Goal: Task Accomplishment & Management: Use online tool/utility

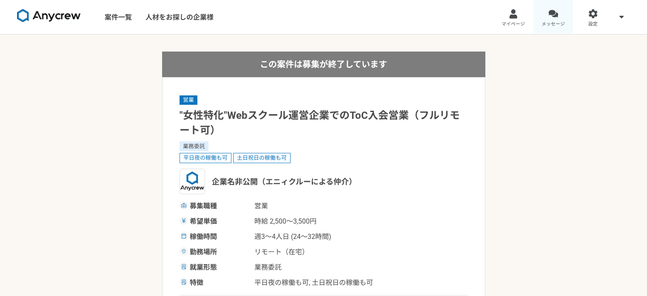
click at [557, 11] on div at bounding box center [553, 14] width 10 height 10
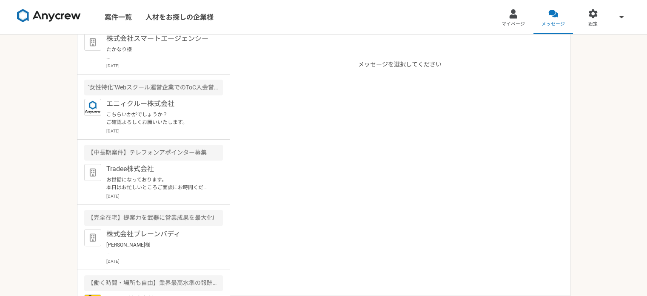
scroll to position [128, 0]
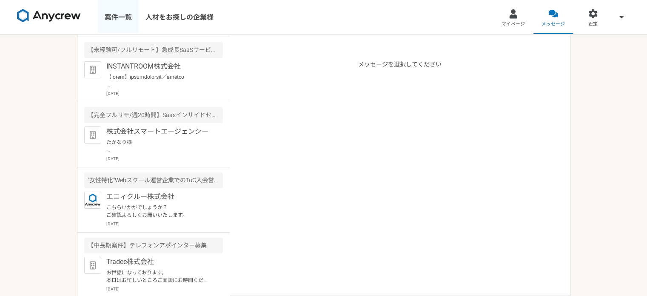
click at [104, 23] on link "案件一覧" at bounding box center [118, 17] width 41 height 34
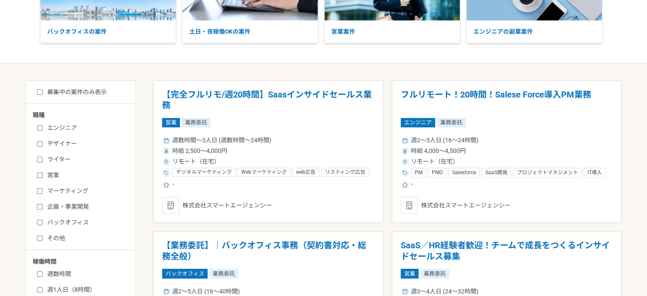
scroll to position [128, 0]
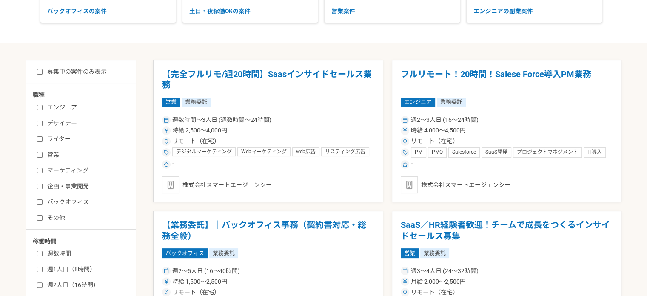
click at [37, 152] on input "営業" at bounding box center [40, 155] width 6 height 6
checkbox input "true"
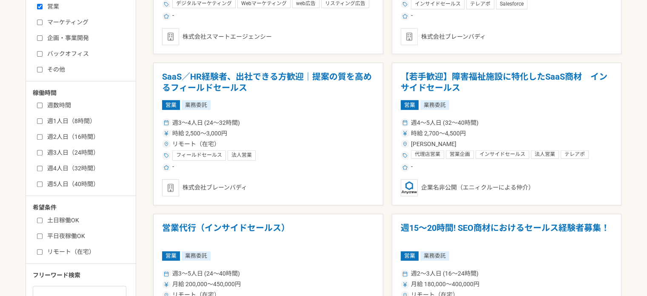
scroll to position [298, 0]
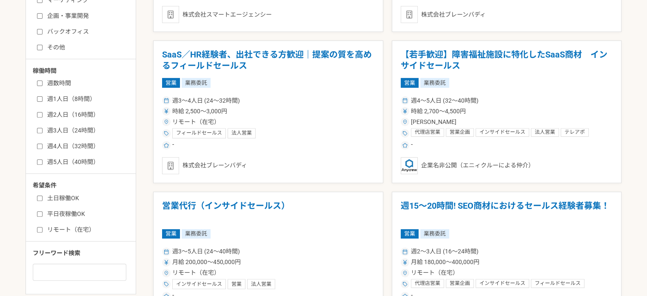
click at [38, 163] on input "週5人日（40時間）" at bounding box center [40, 162] width 6 height 6
checkbox input "true"
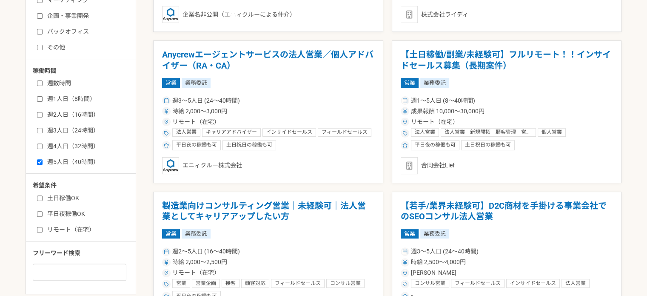
click at [38, 227] on input "リモート（在宅）" at bounding box center [40, 230] width 6 height 6
checkbox input "true"
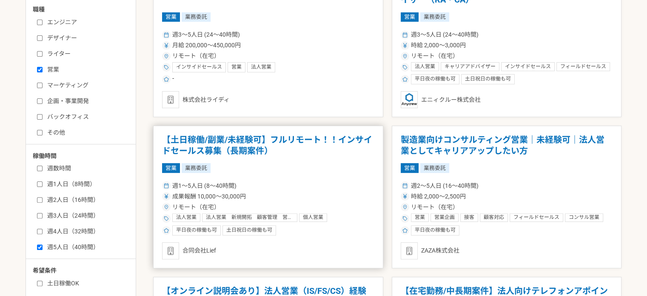
scroll to position [128, 0]
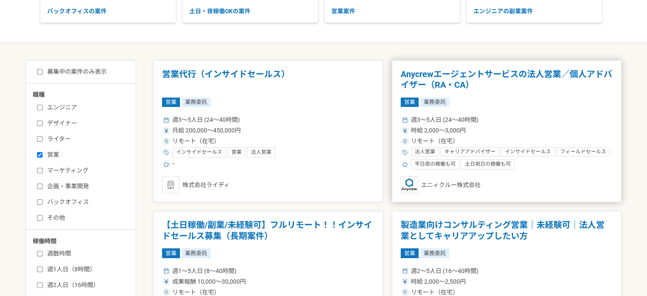
click at [531, 121] on div "週3〜5人日 (24〜40時間)" at bounding box center [507, 119] width 212 height 9
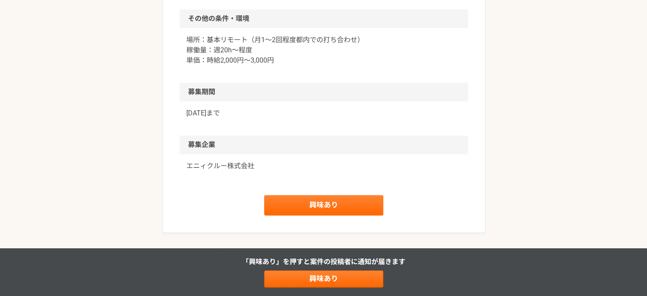
scroll to position [766, 0]
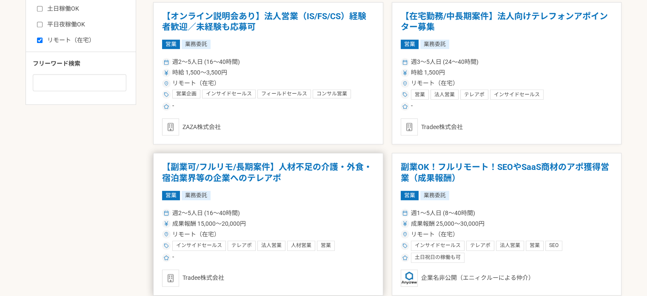
scroll to position [468, 0]
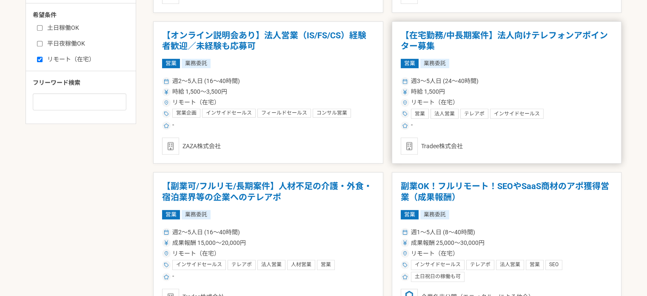
click at [481, 57] on article "【在宅勤務/中長期案件】法人向けテレフォンアポインター募集 営業 業務委託 週3〜5人日 (24〜40時間) 時給 1,500円 リモート（在宅） 営業 法人…" at bounding box center [507, 92] width 230 height 143
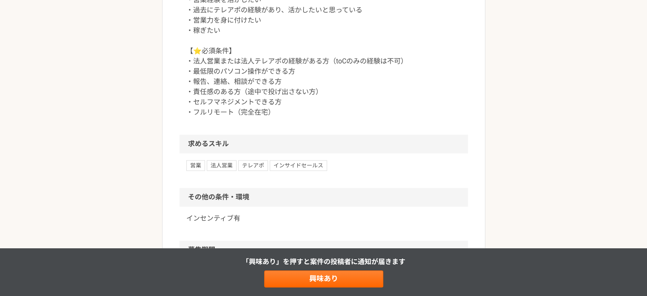
scroll to position [766, 0]
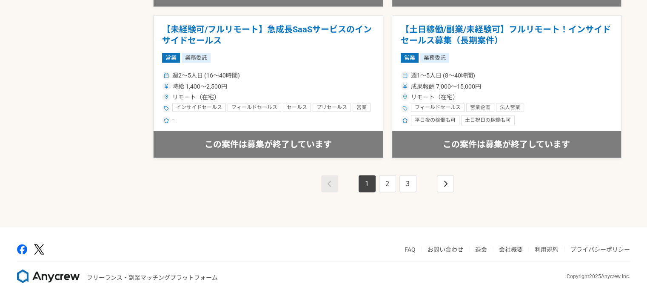
scroll to position [1531, 0]
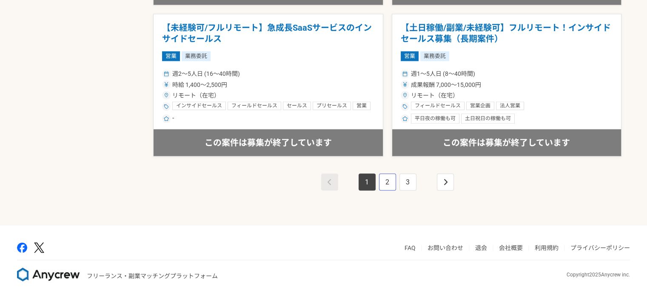
click at [381, 179] on link "2" at bounding box center [387, 181] width 17 height 17
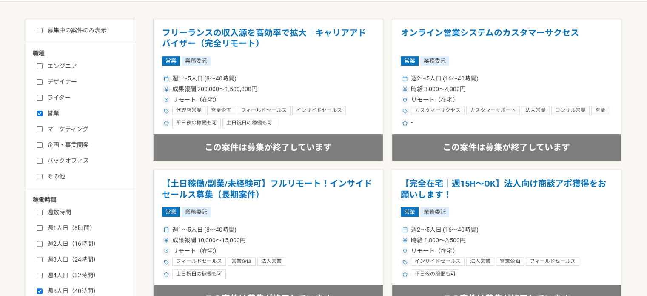
scroll to position [170, 0]
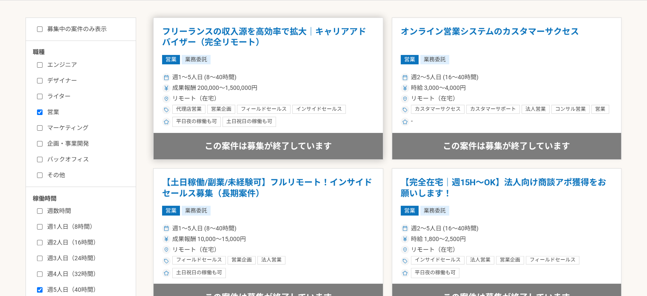
click at [311, 80] on div "週1〜5人日 (8〜40時間)" at bounding box center [268, 77] width 212 height 9
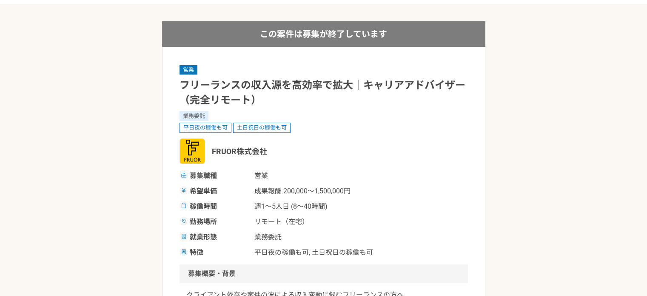
scroll to position [85, 0]
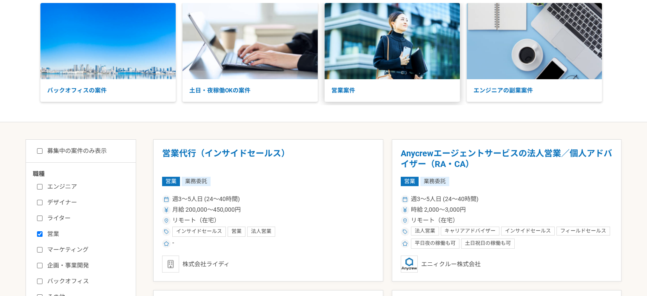
scroll to position [128, 0]
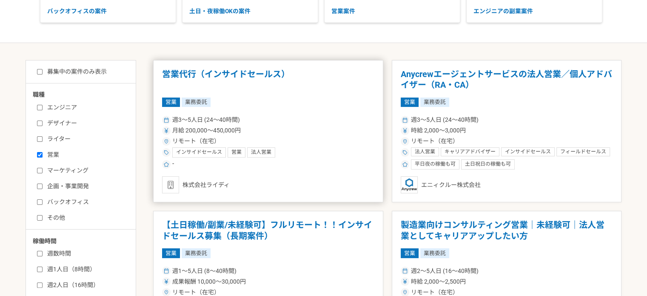
click at [272, 123] on div "週3〜5人日 (24〜40時間)" at bounding box center [268, 119] width 212 height 9
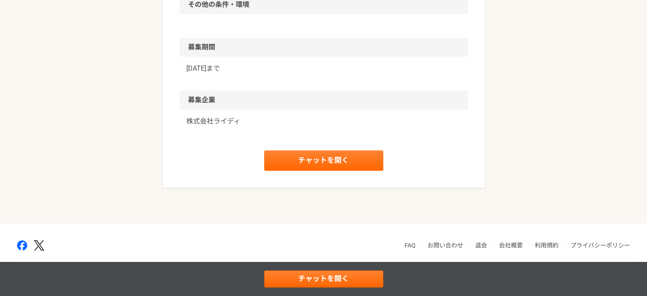
scroll to position [470, 0]
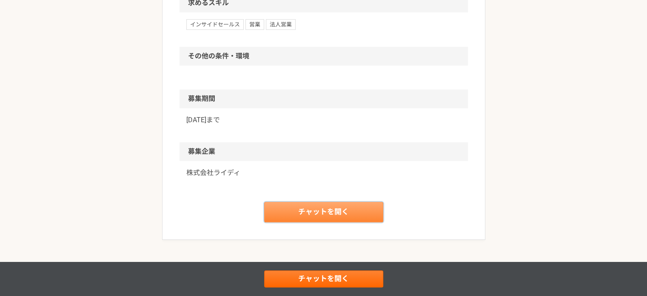
click at [322, 214] on link "チャットを開く" at bounding box center [323, 212] width 119 height 20
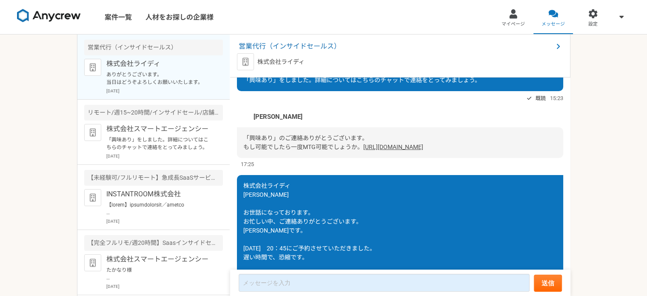
scroll to position [31, 0]
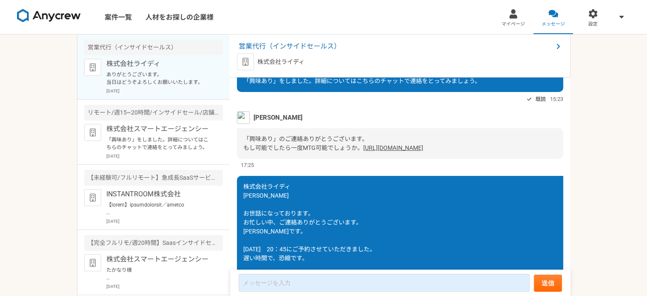
click at [246, 112] on img at bounding box center [243, 117] width 13 height 13
click at [269, 117] on span "[PERSON_NAME]" at bounding box center [278, 117] width 49 height 9
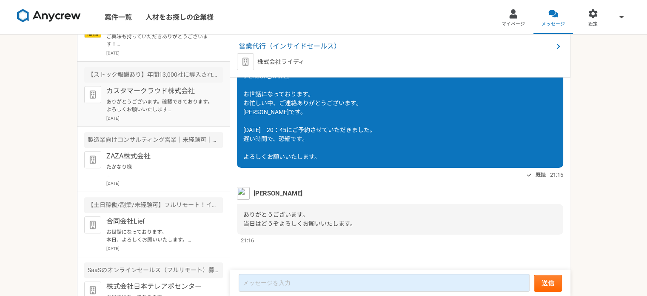
scroll to position [479, 0]
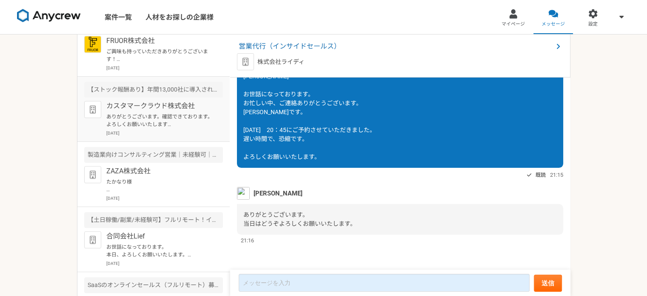
click at [148, 115] on p "ありがとうございます。確認できております。　よろしくお願いいたします [PERSON_NAME]があなたを Lark ビデオ会議に招待しています タイトル：[…" at bounding box center [158, 120] width 105 height 15
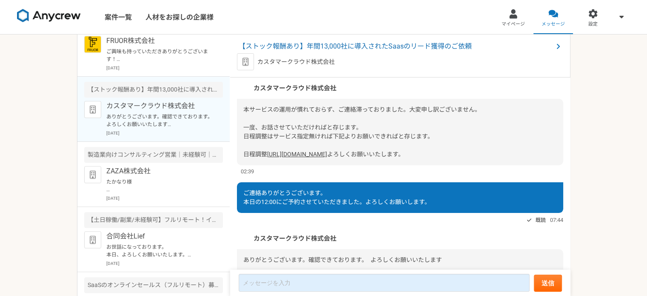
scroll to position [128, 0]
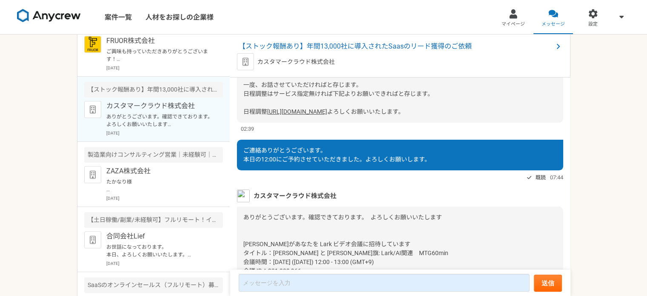
click at [327, 115] on link "[URL][DOMAIN_NAME]" at bounding box center [297, 111] width 60 height 7
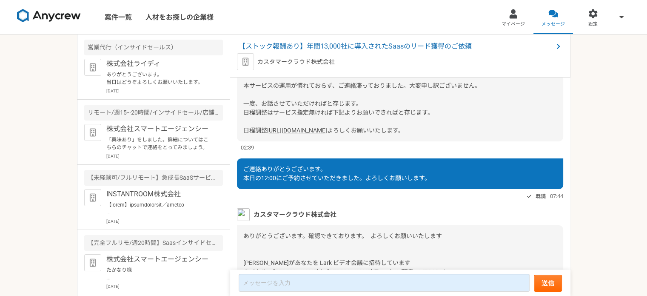
scroll to position [40, 0]
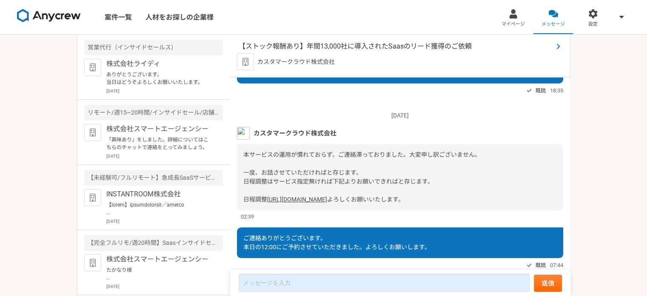
click at [368, 49] on span "【ストック報酬あり】年間13,000社に導入されたSaasのリード獲得のご依頼" at bounding box center [396, 46] width 314 height 10
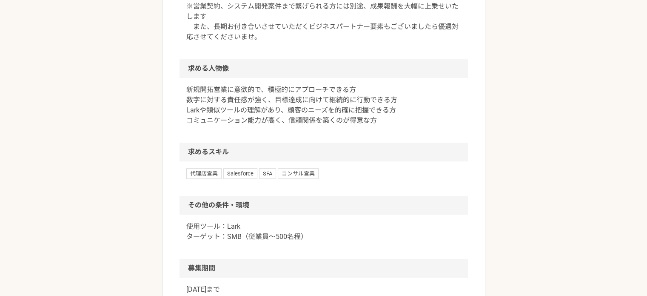
scroll to position [468, 0]
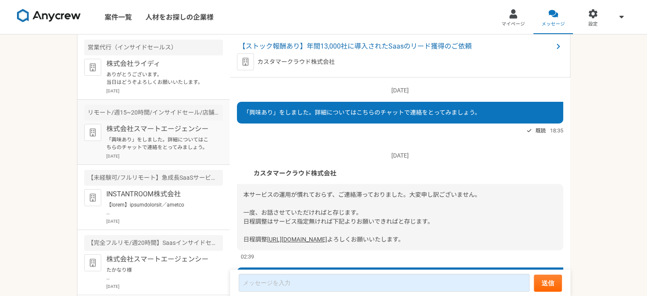
scroll to position [210, 0]
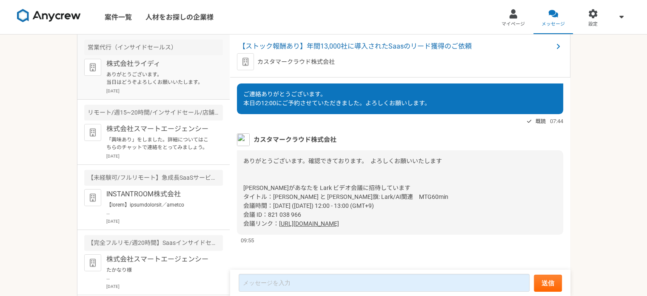
click at [184, 68] on p "株式会社ライディ" at bounding box center [158, 64] width 105 height 10
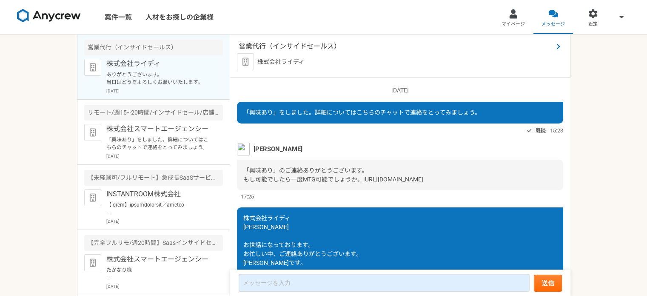
click at [289, 41] on span "営業代行（インサイドセールス）" at bounding box center [396, 46] width 314 height 10
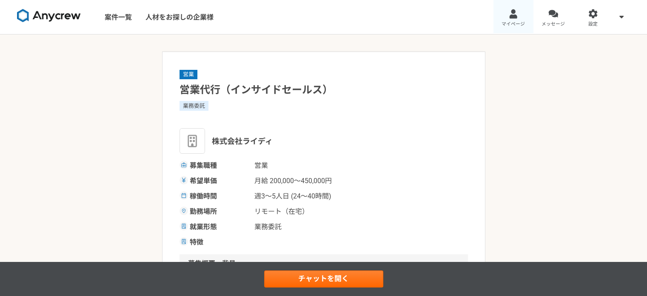
click at [518, 19] on link "マイページ" at bounding box center [513, 17] width 40 height 34
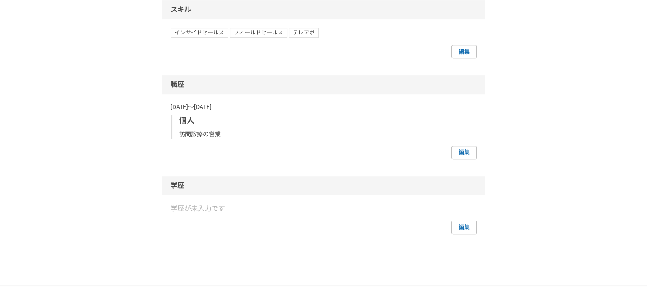
scroll to position [510, 0]
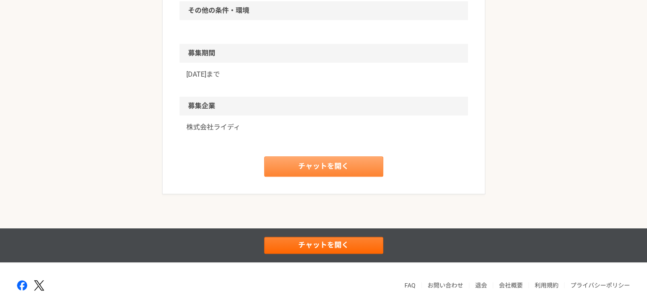
scroll to position [521, 0]
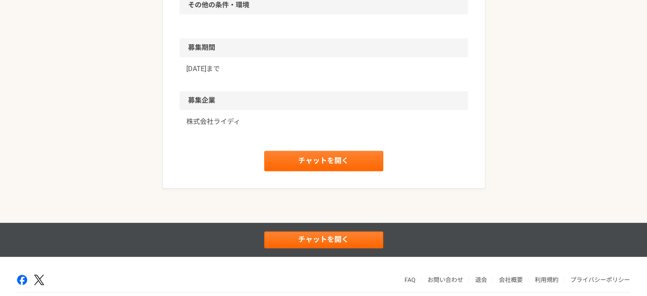
click at [231, 123] on p "株式会社ライディ" at bounding box center [323, 122] width 275 height 10
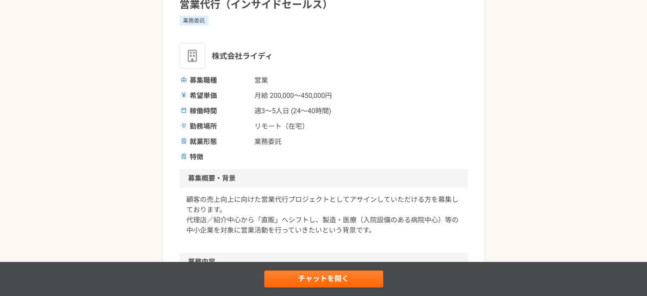
scroll to position [0, 0]
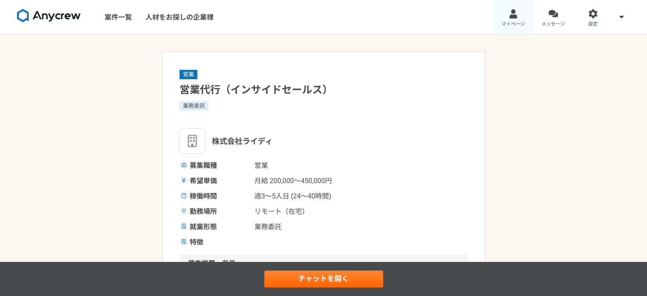
click at [505, 19] on link "マイページ" at bounding box center [513, 17] width 40 height 34
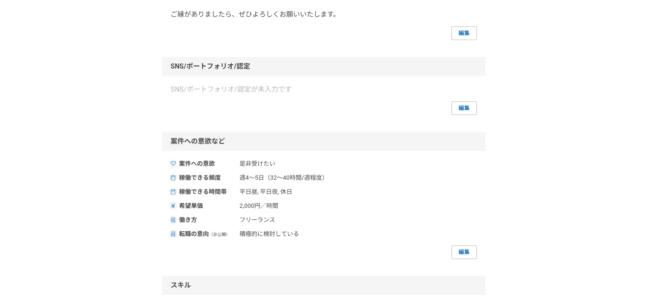
scroll to position [213, 0]
